Goal: Check status: Check status

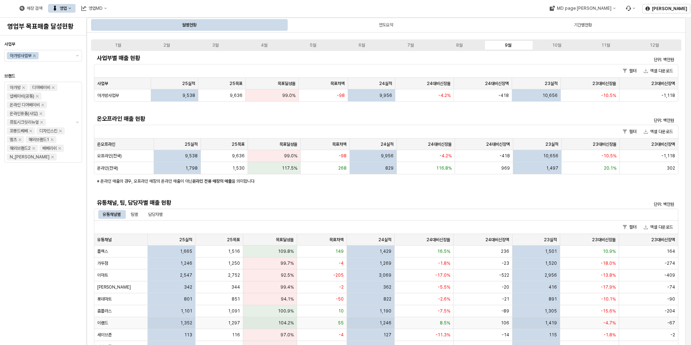
click at [141, 318] on div "이랜드" at bounding box center [120, 323] width 53 height 12
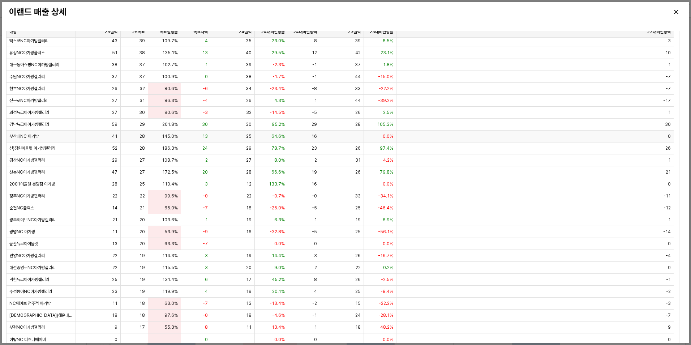
scroll to position [49, 0]
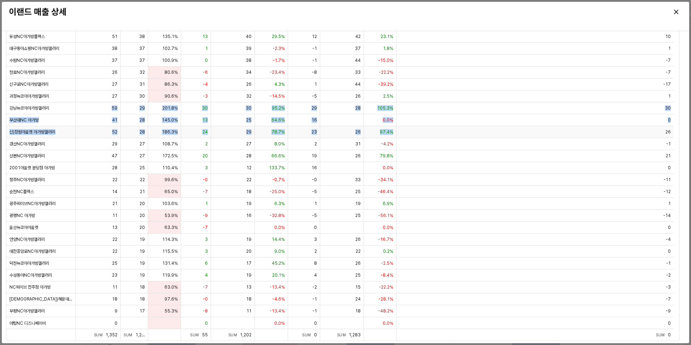
drag, startPoint x: 107, startPoint y: 106, endPoint x: 398, endPoint y: 138, distance: 293.6
click at [398, 138] on div "송파NC아가방갤러리 56 65 86.9% -9 69 -18.5% -13 32 74.2% 24 부천소풍뉴코아아가방갤러리 66 65 101.5% …" at bounding box center [340, 114] width 667 height 429
click at [97, 132] on div "52" at bounding box center [98, 132] width 45 height 12
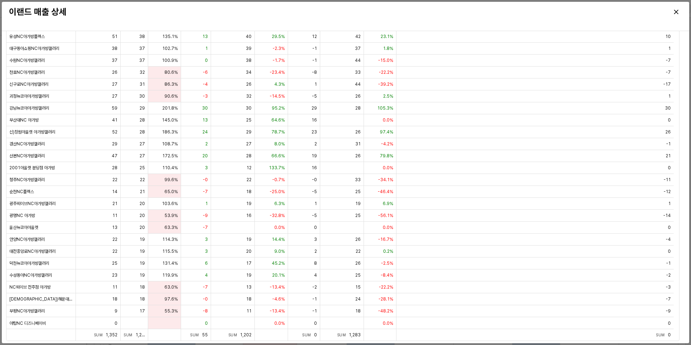
click at [678, 13] on div "Close" at bounding box center [675, 12] width 11 height 11
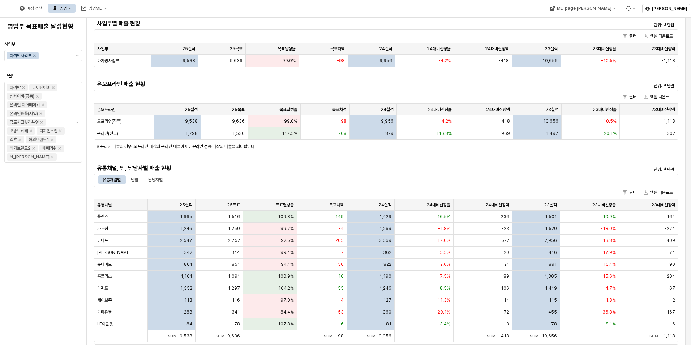
scroll to position [72, 0]
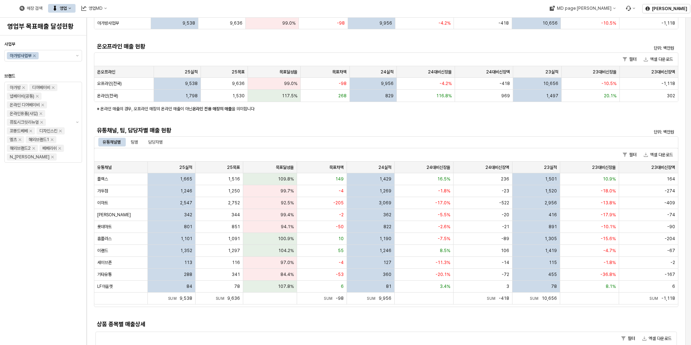
click at [126, 143] on div "유통채널별 팀별 담당자별" at bounding box center [132, 142] width 69 height 9
click at [134, 140] on div "팀별" at bounding box center [134, 142] width 7 height 9
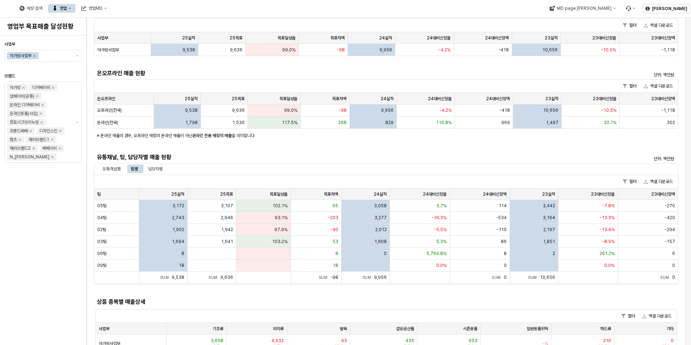
scroll to position [0, 0]
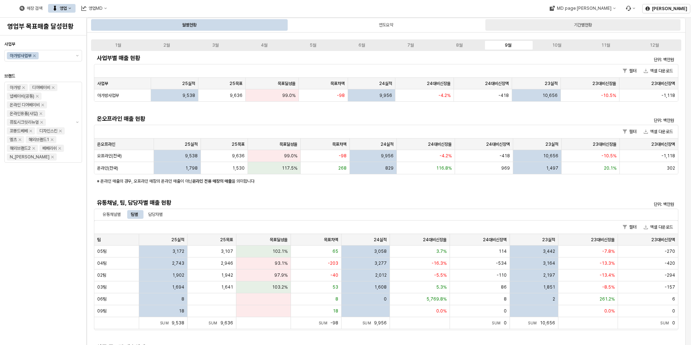
click at [578, 22] on div "기간별현황" at bounding box center [583, 25] width 18 height 9
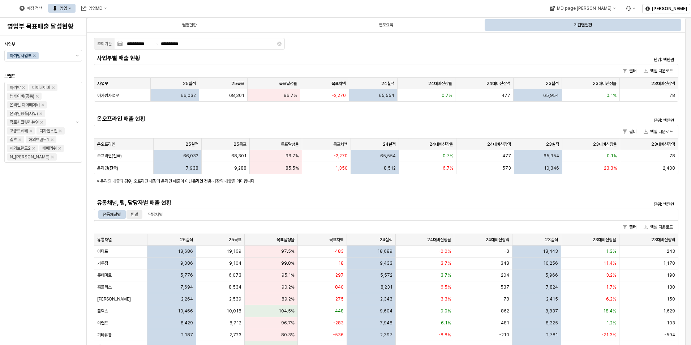
click at [135, 215] on div "팀별" at bounding box center [134, 214] width 7 height 9
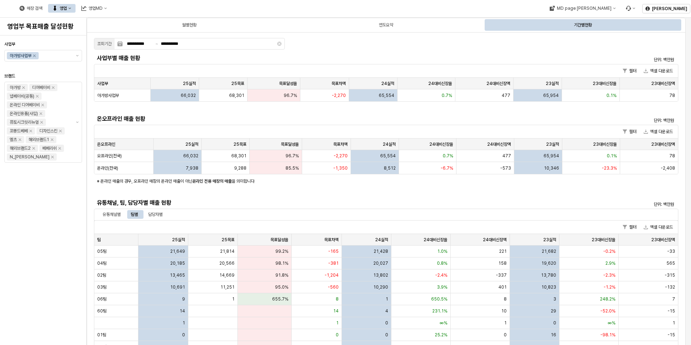
click at [240, 31] on div "월별현황 연도요약 기간별현황" at bounding box center [386, 25] width 599 height 14
click at [232, 30] on div "월별현황" at bounding box center [189, 25] width 195 height 12
